Goal: Information Seeking & Learning: Understand process/instructions

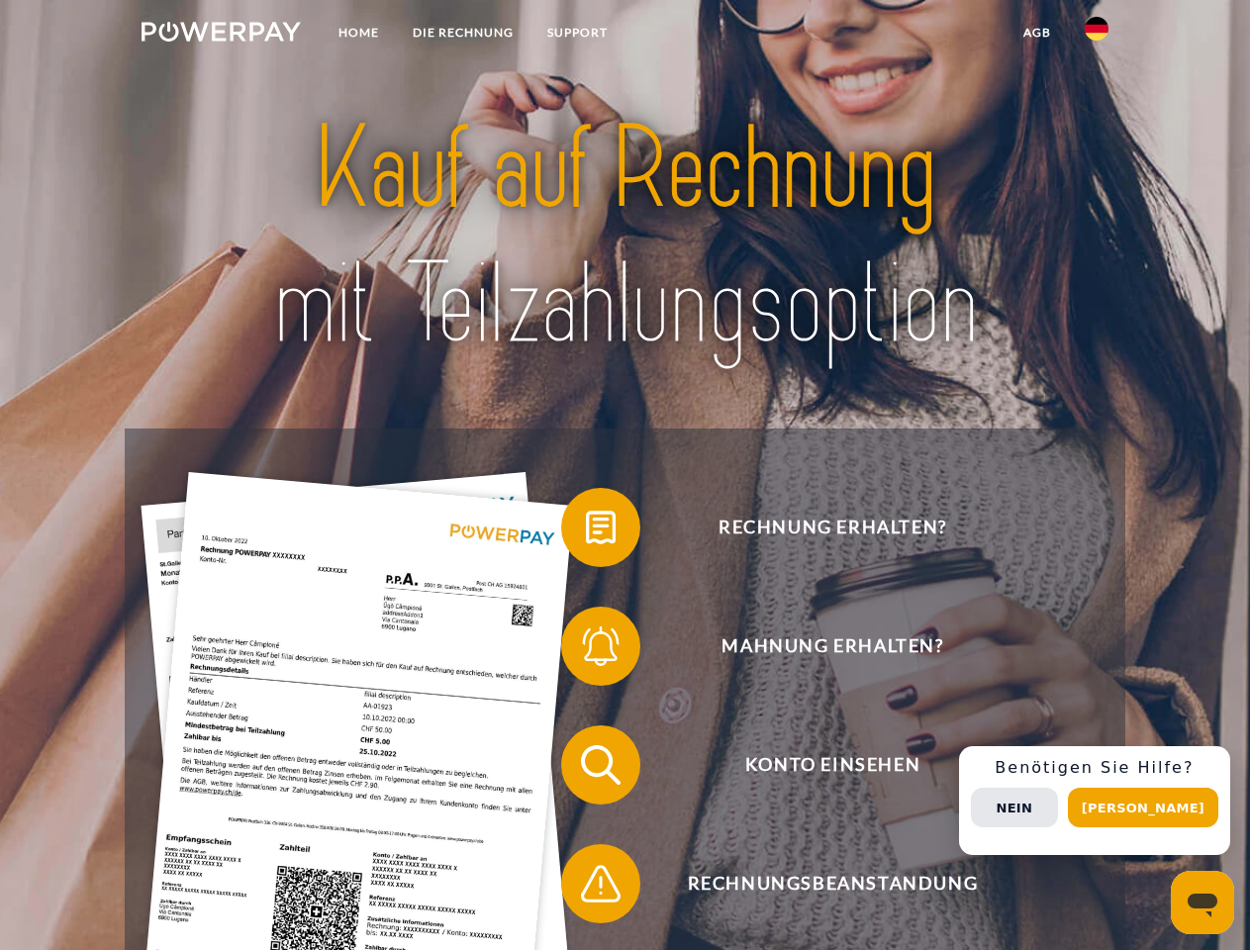
click at [221, 35] on img at bounding box center [221, 32] width 159 height 20
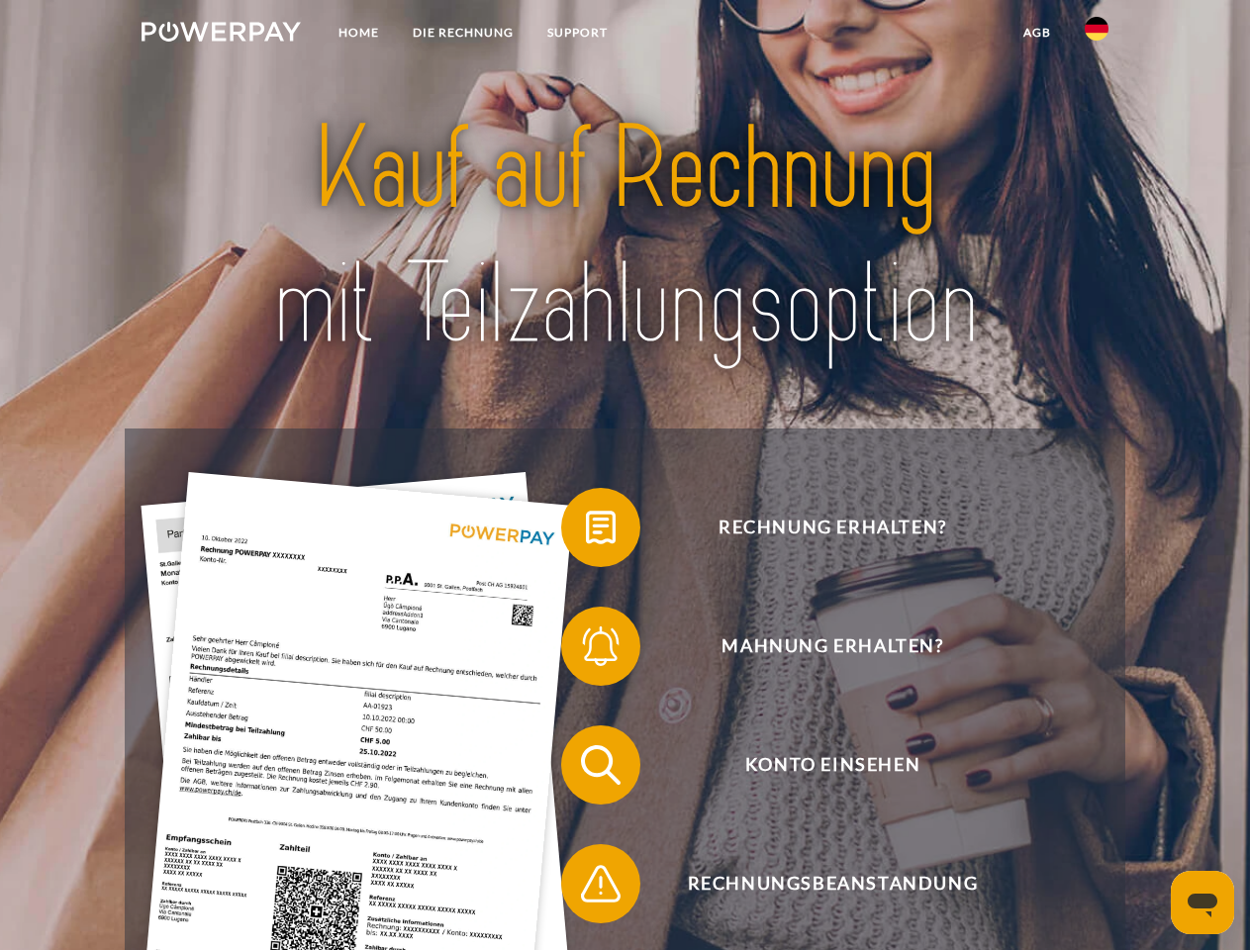
click at [1097, 35] on img at bounding box center [1097, 29] width 24 height 24
click at [1037, 33] on link "agb" at bounding box center [1037, 33] width 61 height 36
click at [586, 532] on span at bounding box center [571, 527] width 99 height 99
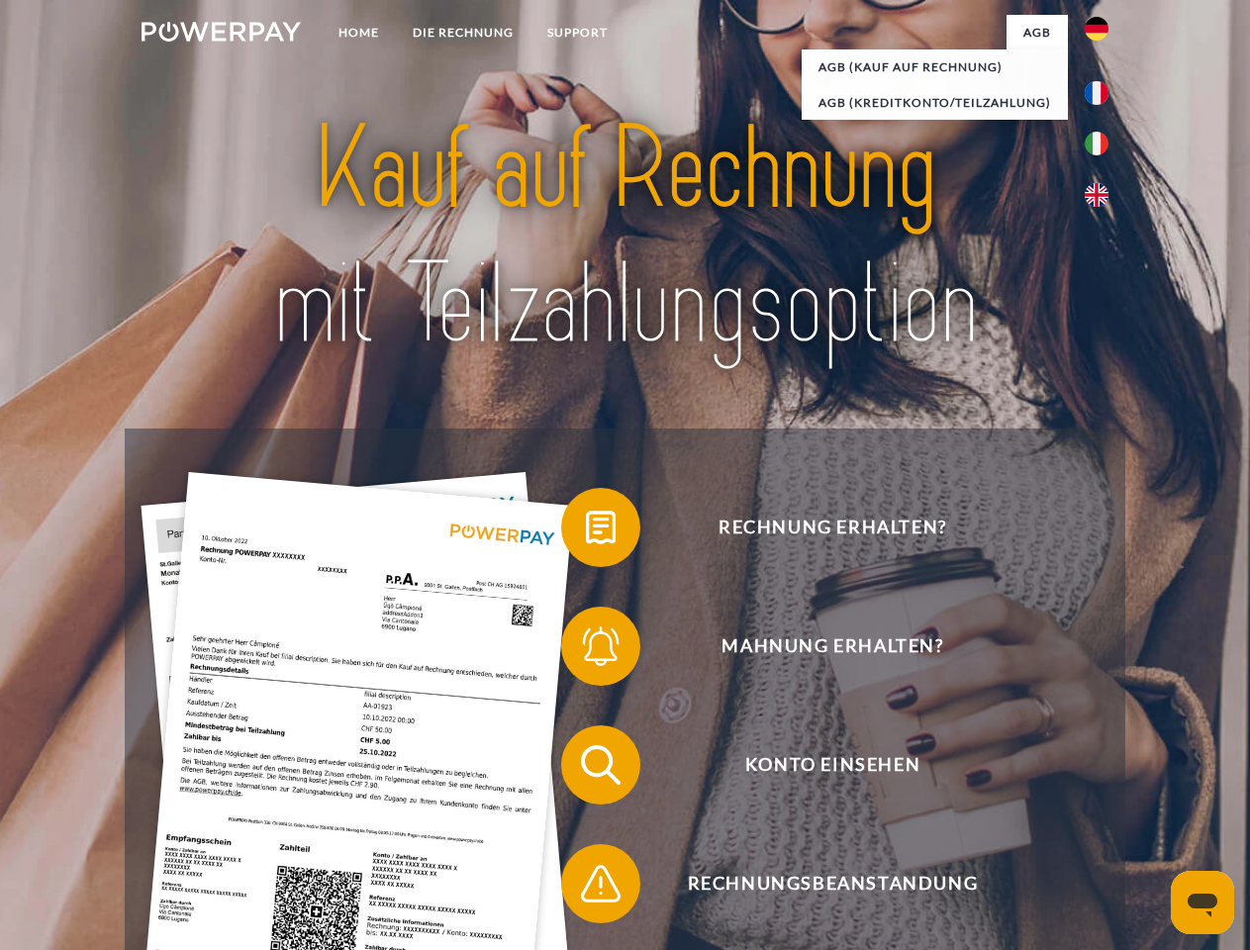
click at [586, 650] on div "Rechnung erhalten? Mahnung erhalten? Konto einsehen" at bounding box center [625, 825] width 1000 height 792
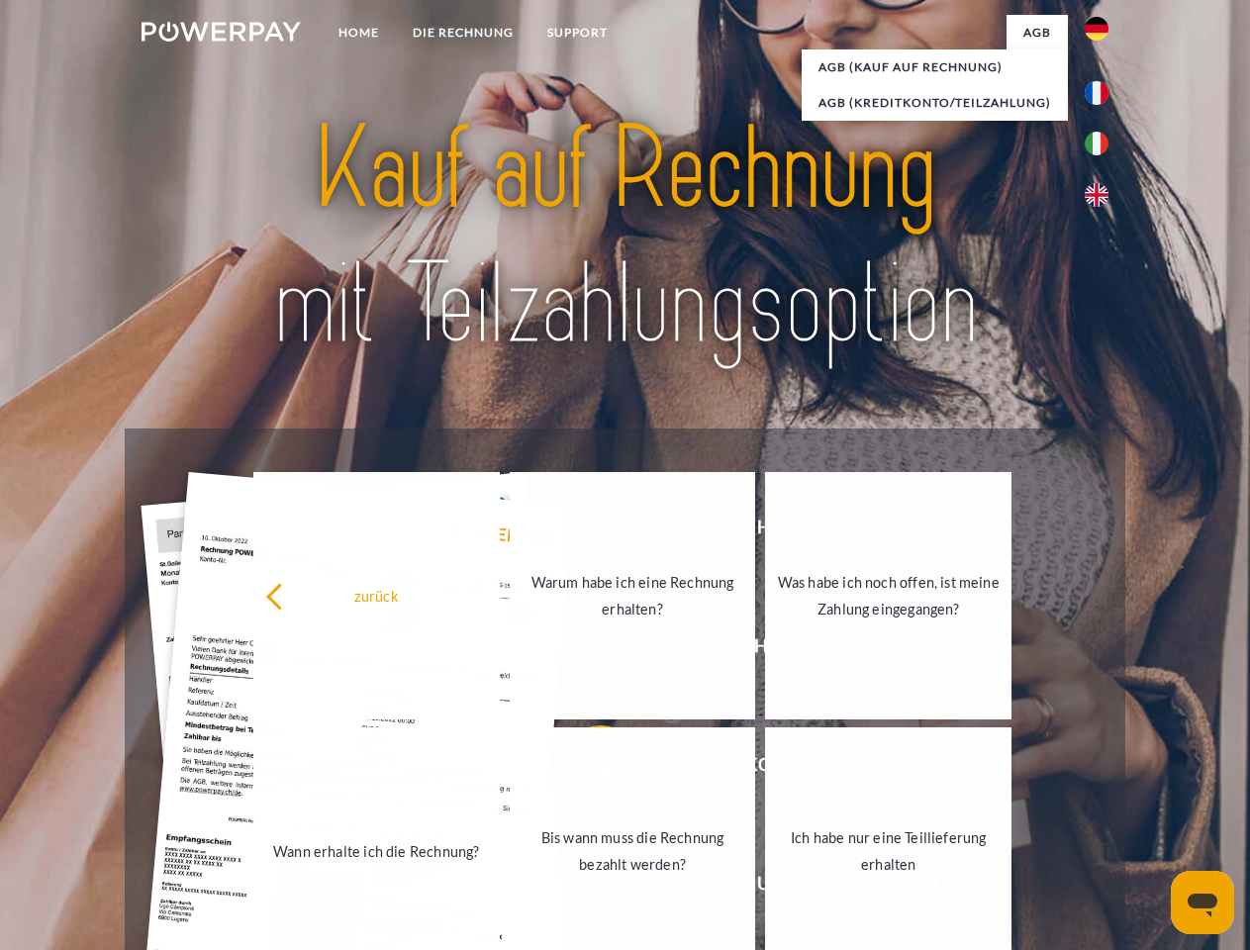
click at [586, 769] on link "Bis wann muss die Rechnung bezahlt werden?" at bounding box center [633, 852] width 247 height 248
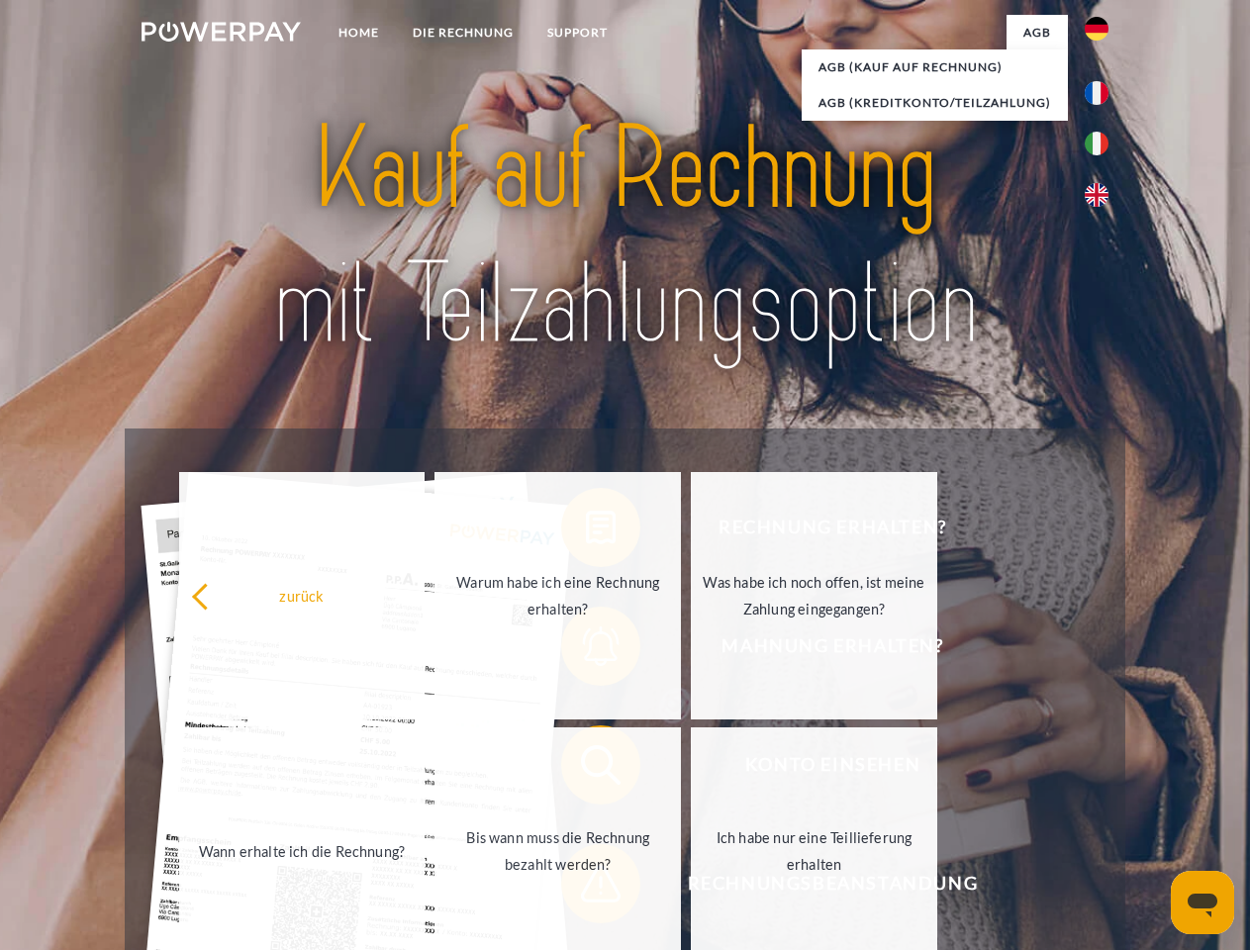
click at [586, 888] on span at bounding box center [571, 884] width 99 height 99
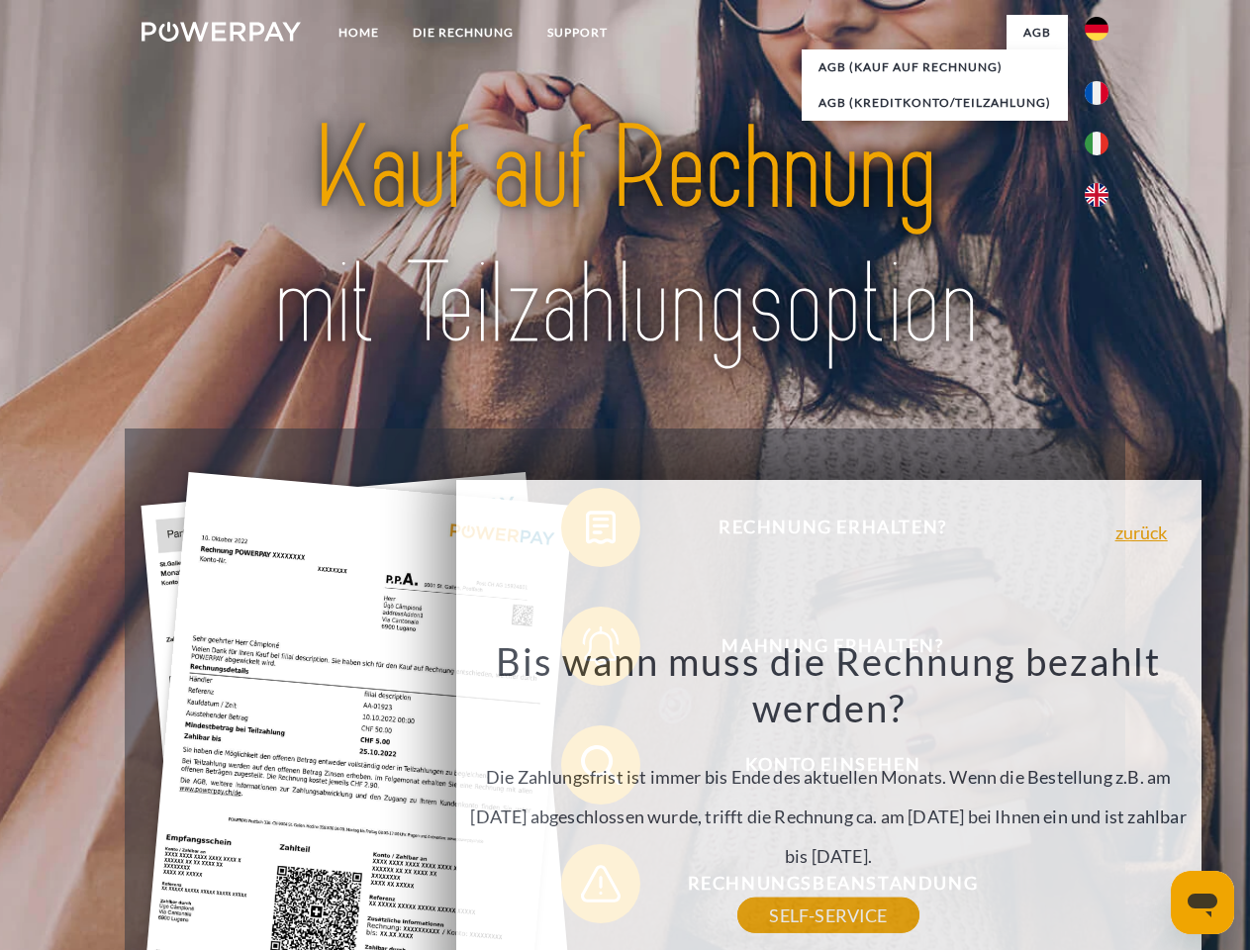
click at [1102, 801] on div "Rechnung erhalten? Mahnung erhalten? Konto einsehen" at bounding box center [625, 825] width 1000 height 792
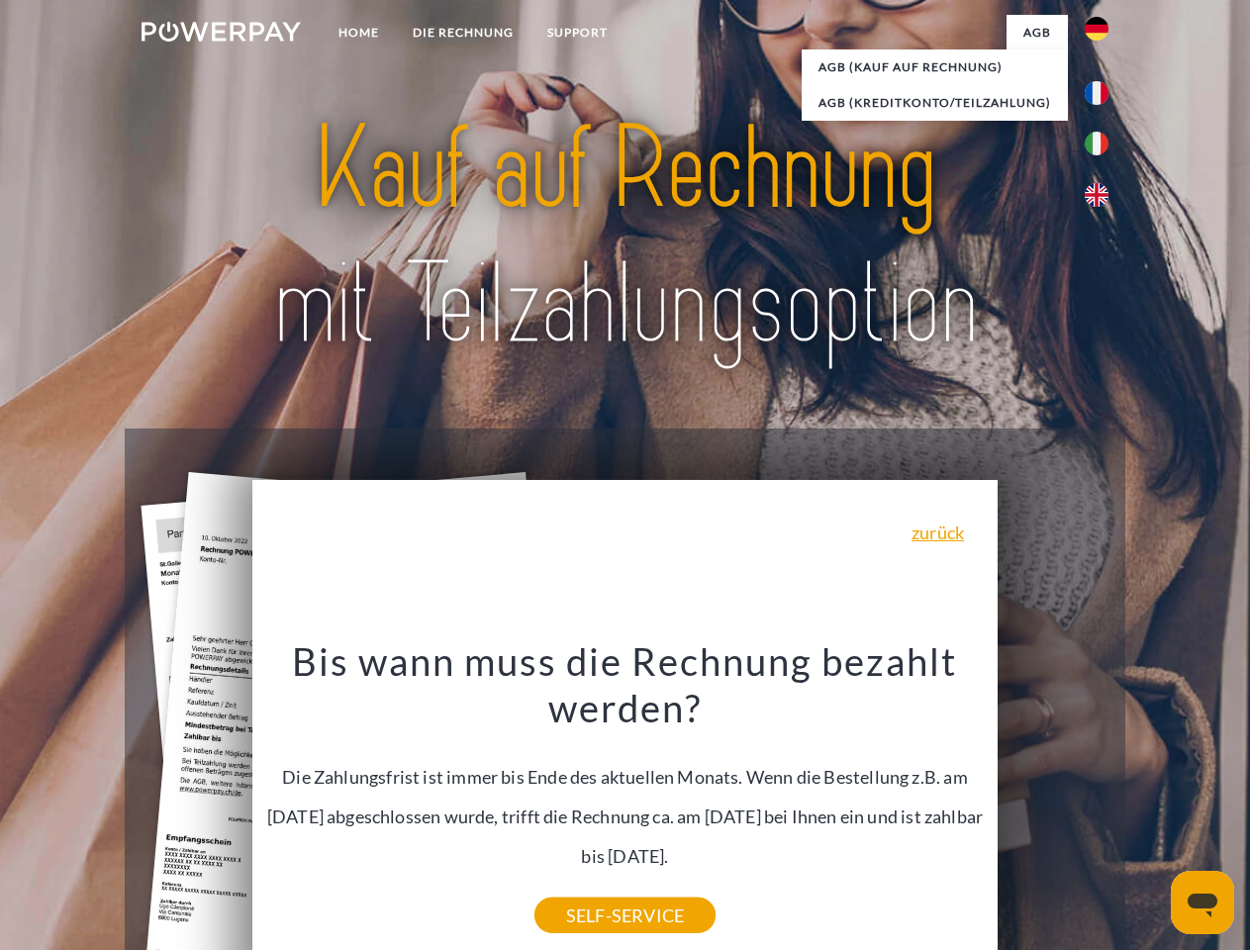
click at [1053, 805] on span "Konto einsehen" at bounding box center [832, 765] width 485 height 79
click at [1150, 808] on header "Home DIE RECHNUNG SUPPORT" at bounding box center [625, 683] width 1250 height 1367
